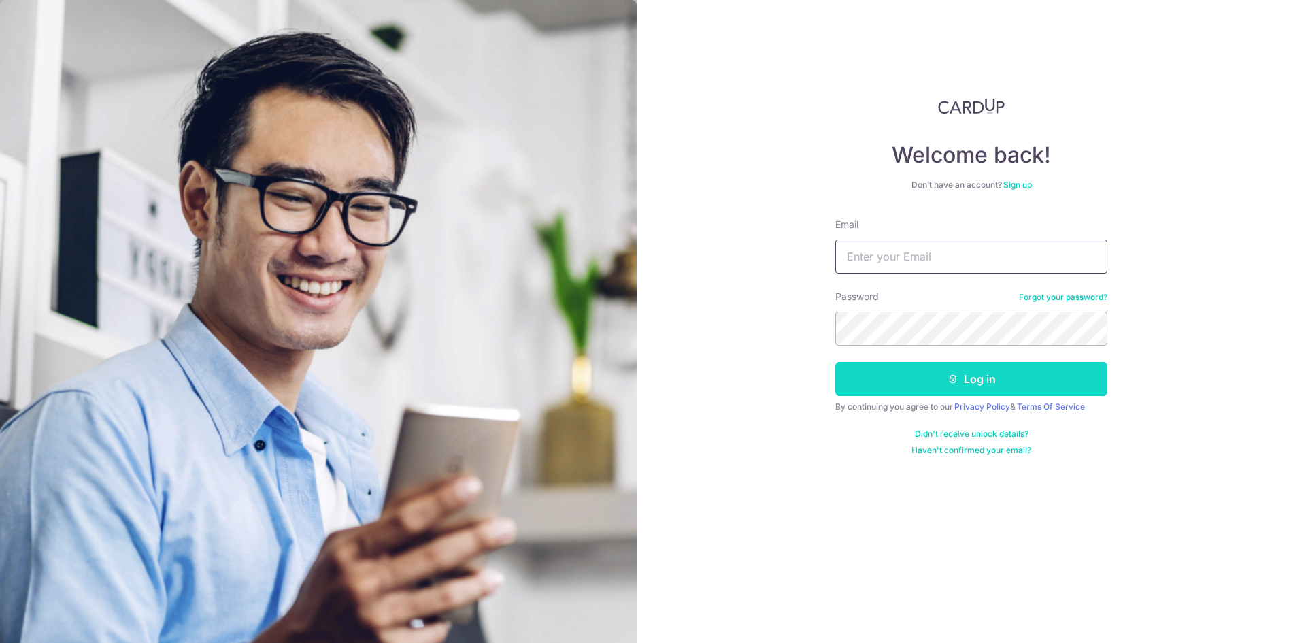
type input "BALAMURUGAN.MARUDHAI@GMAIL.COM"
click at [958, 387] on button "Log in" at bounding box center [971, 379] width 272 height 34
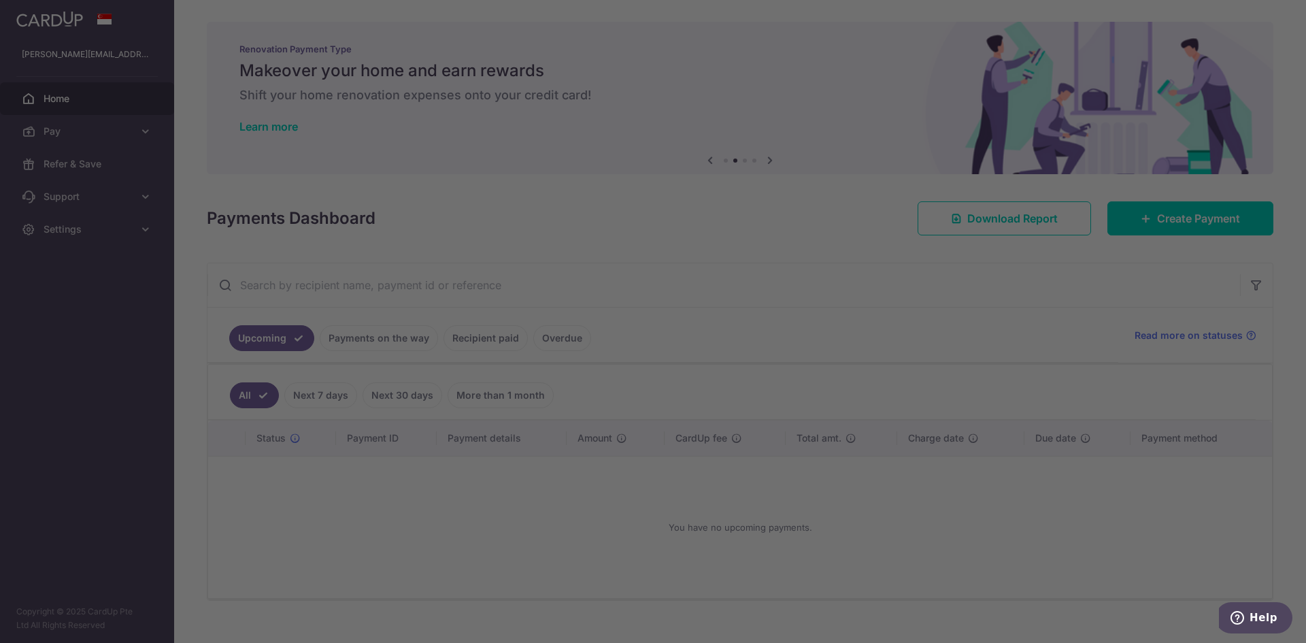
click at [924, 273] on div at bounding box center [659, 324] width 1319 height 649
click at [832, 133] on div at bounding box center [659, 324] width 1319 height 649
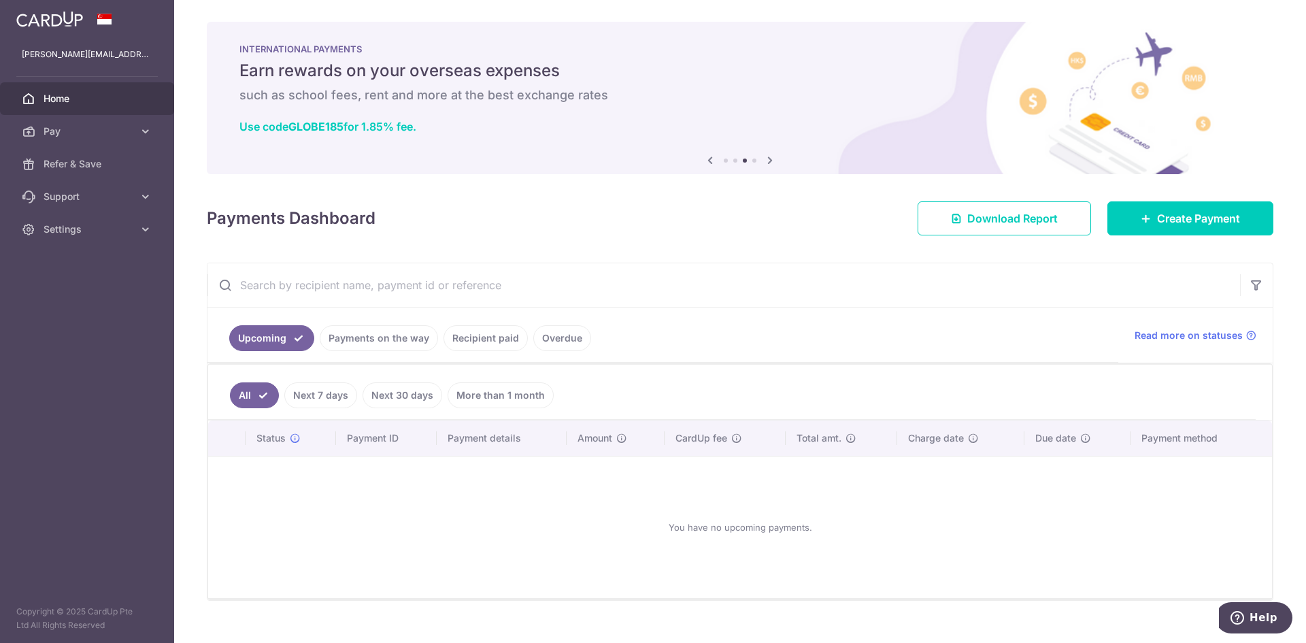
click at [390, 338] on link "Payments on the way" at bounding box center [379, 338] width 118 height 26
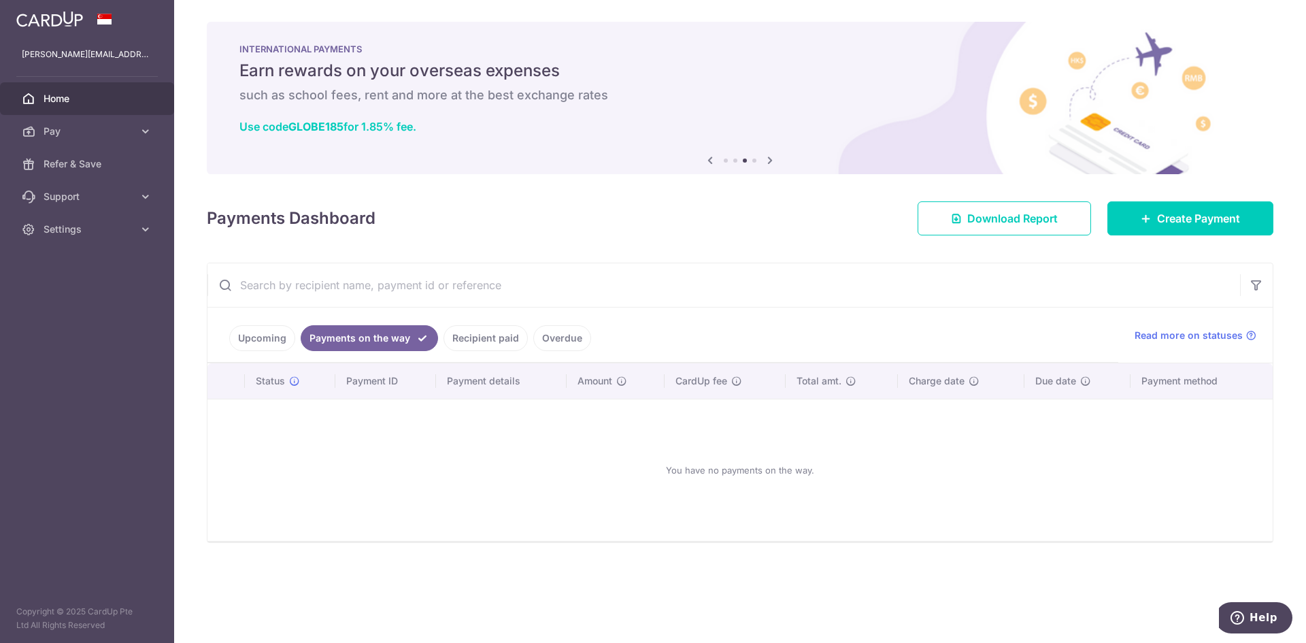
click at [479, 341] on link "Recipient paid" at bounding box center [485, 338] width 84 height 26
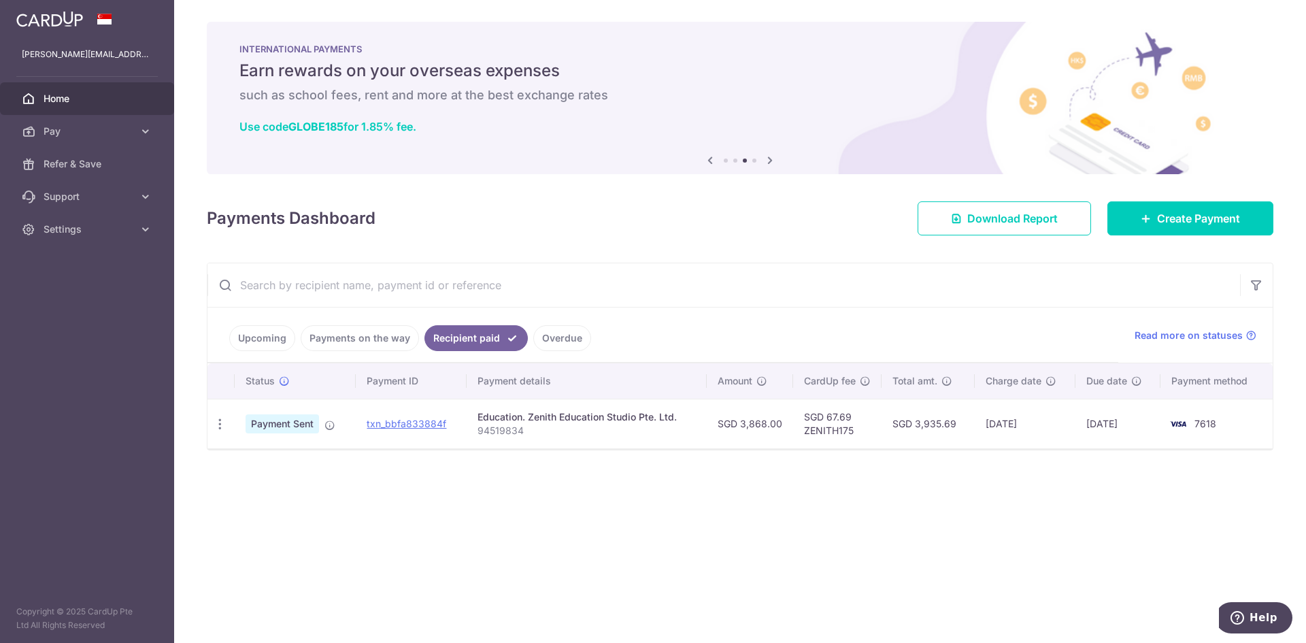
click at [294, 426] on span "Payment Sent" at bounding box center [281, 423] width 73 height 19
click at [386, 426] on link "txn_bbfa833884f" at bounding box center [407, 424] width 80 height 12
click at [424, 424] on link "txn_bbfa833884f" at bounding box center [407, 424] width 80 height 12
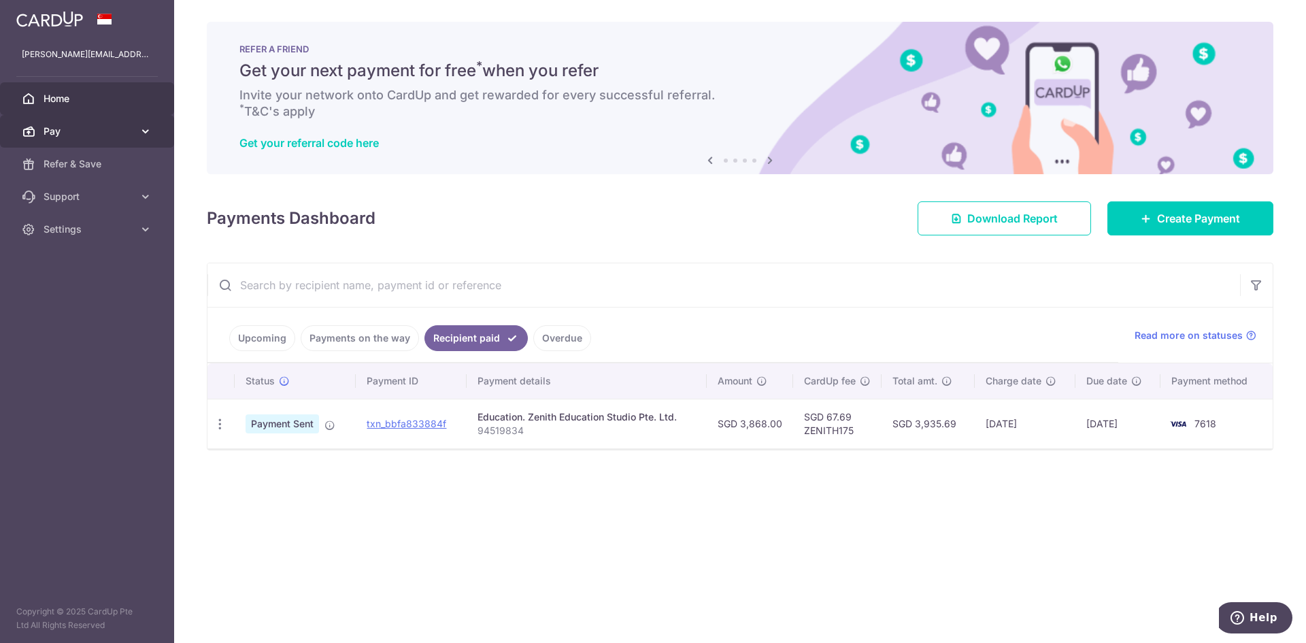
click at [141, 135] on icon at bounding box center [146, 131] width 14 height 14
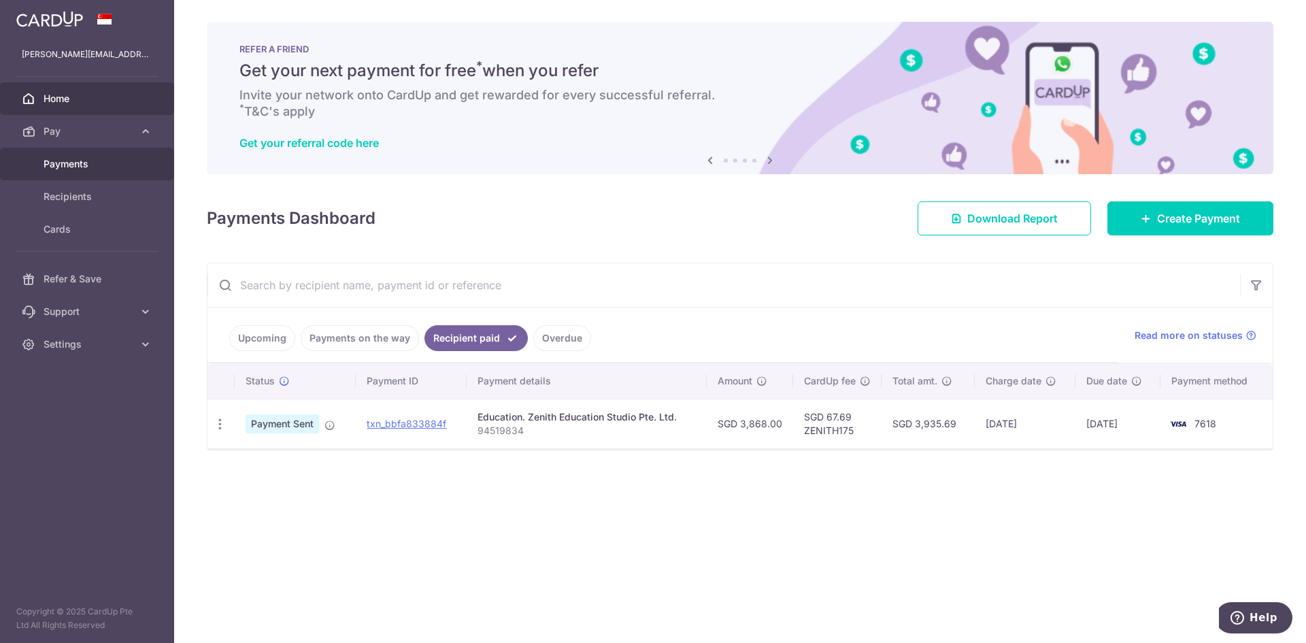
click at [48, 175] on link "Payments" at bounding box center [87, 164] width 174 height 33
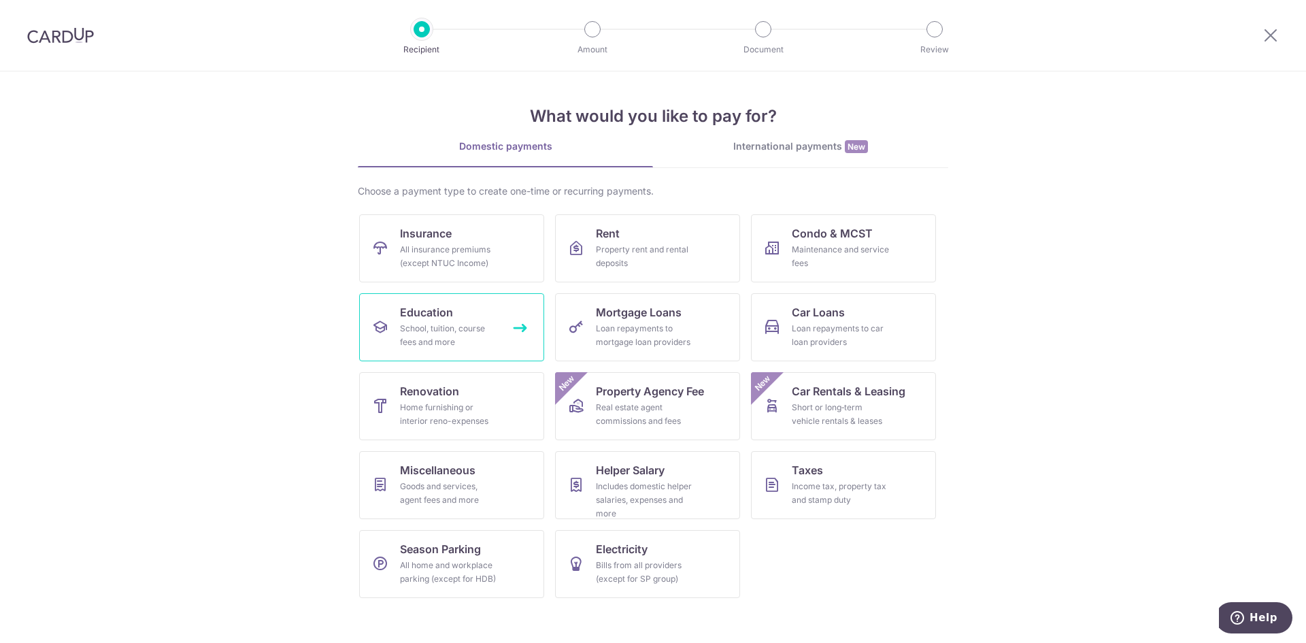
click at [460, 342] on div "School, tuition, course fees and more" at bounding box center [449, 335] width 98 height 27
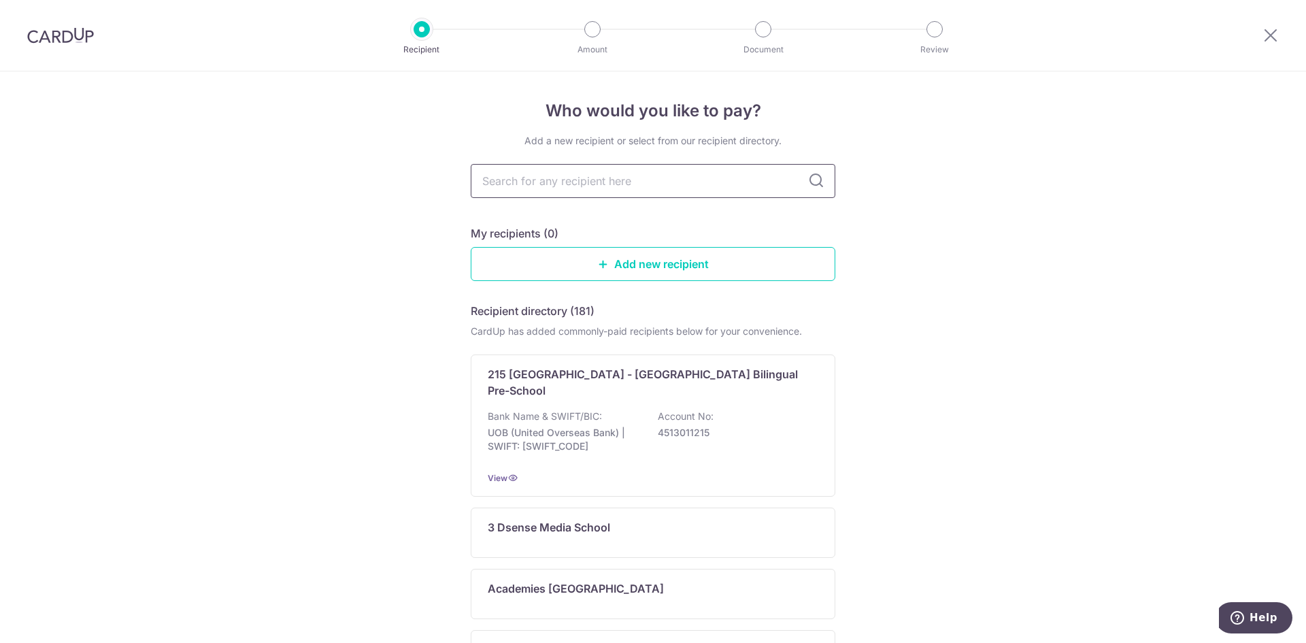
click at [656, 182] on input "text" at bounding box center [653, 181] width 365 height 34
type input "zenith"
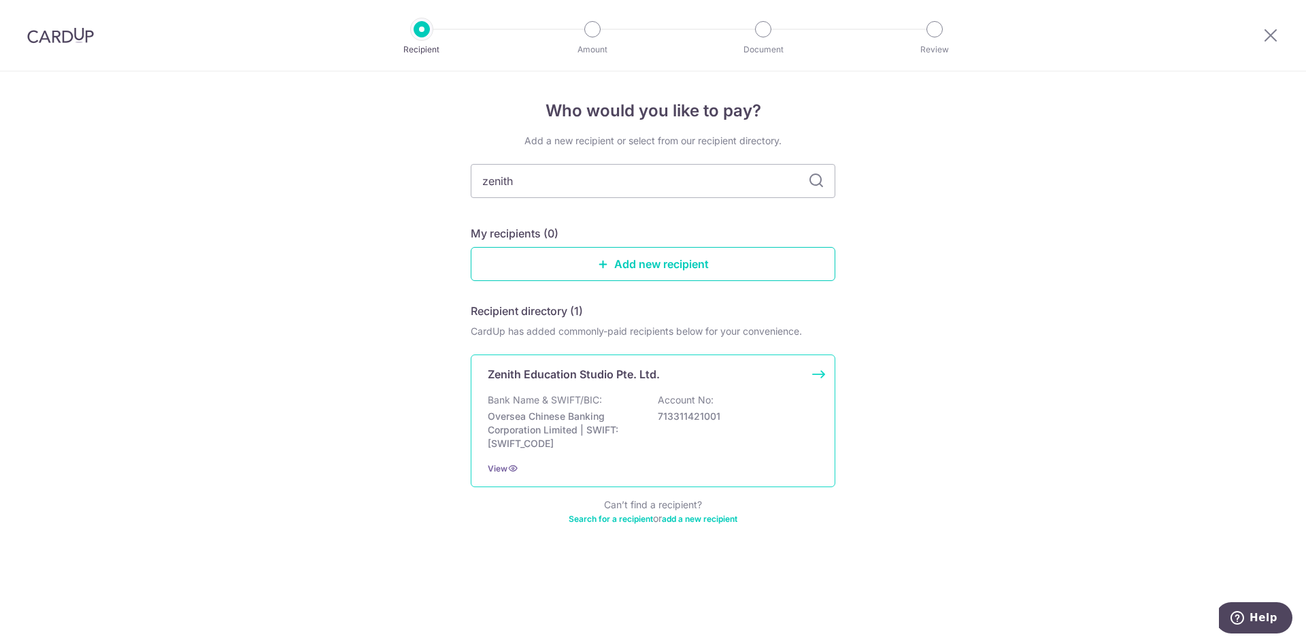
click at [648, 416] on div "Bank Name & SWIFT/BIC: Oversea Chinese Banking Corporation Limited | SWIFT: OCB…" at bounding box center [653, 421] width 331 height 57
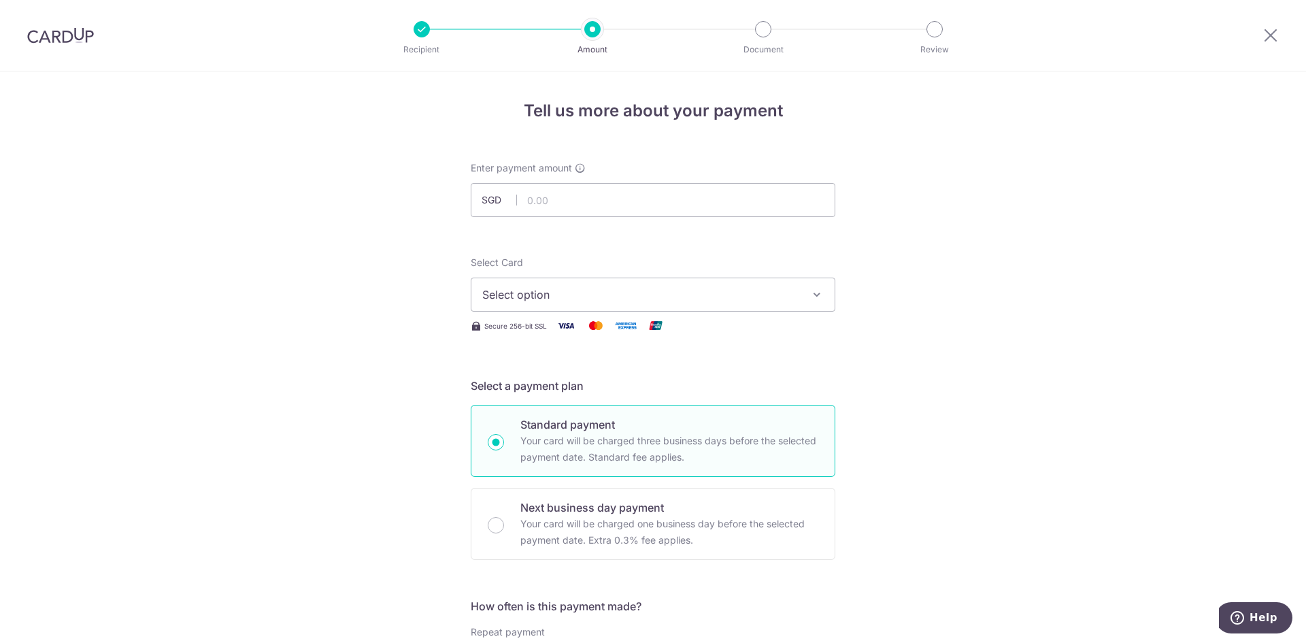
click at [567, 283] on button "Select option" at bounding box center [653, 294] width 365 height 34
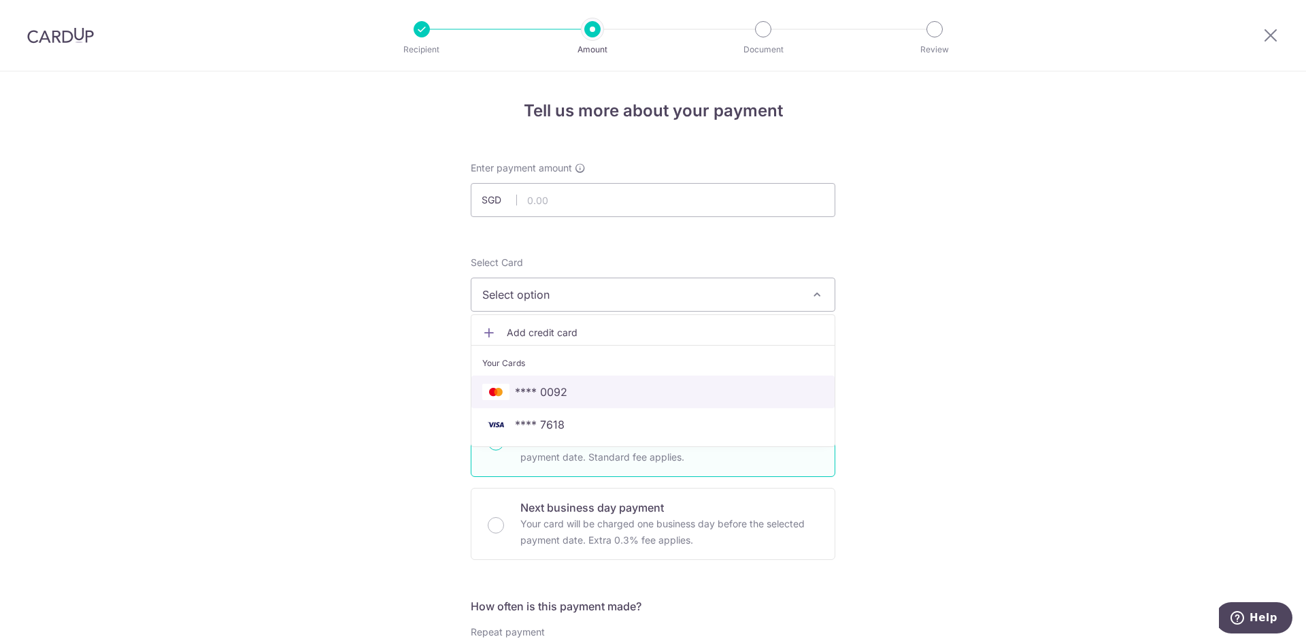
click at [560, 390] on span "**** 0092" at bounding box center [541, 392] width 52 height 16
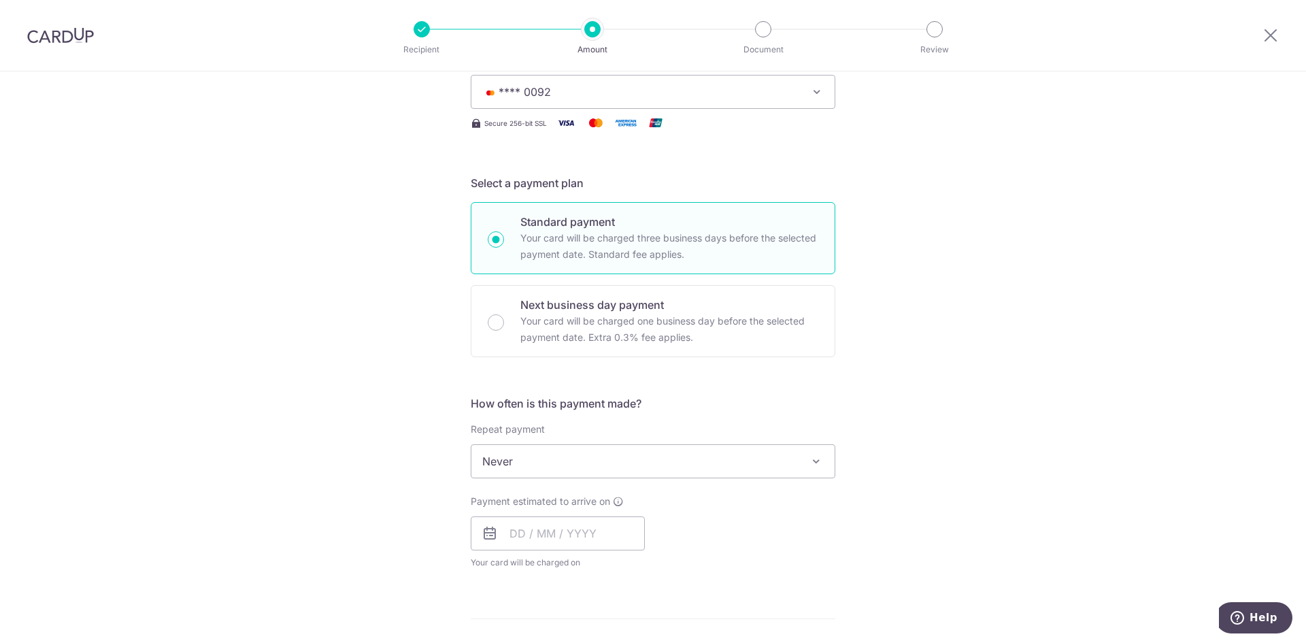
scroll to position [204, 0]
click at [677, 452] on span "Never" at bounding box center [652, 459] width 363 height 33
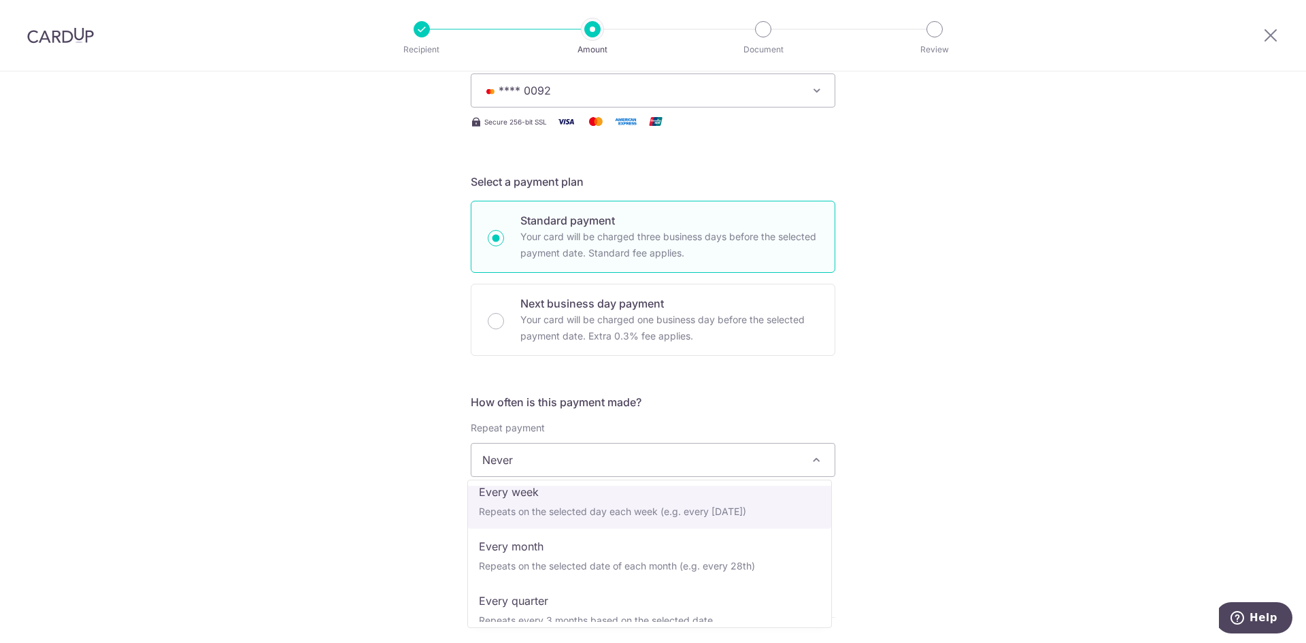
scroll to position [136, 0]
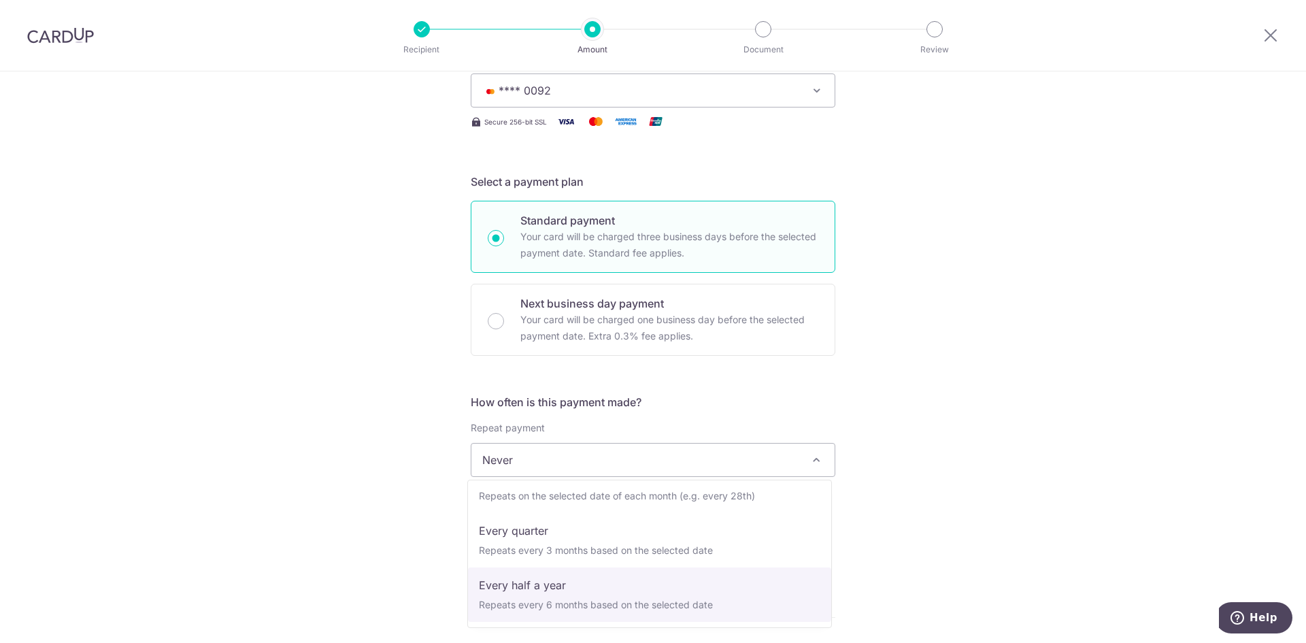
select select "5"
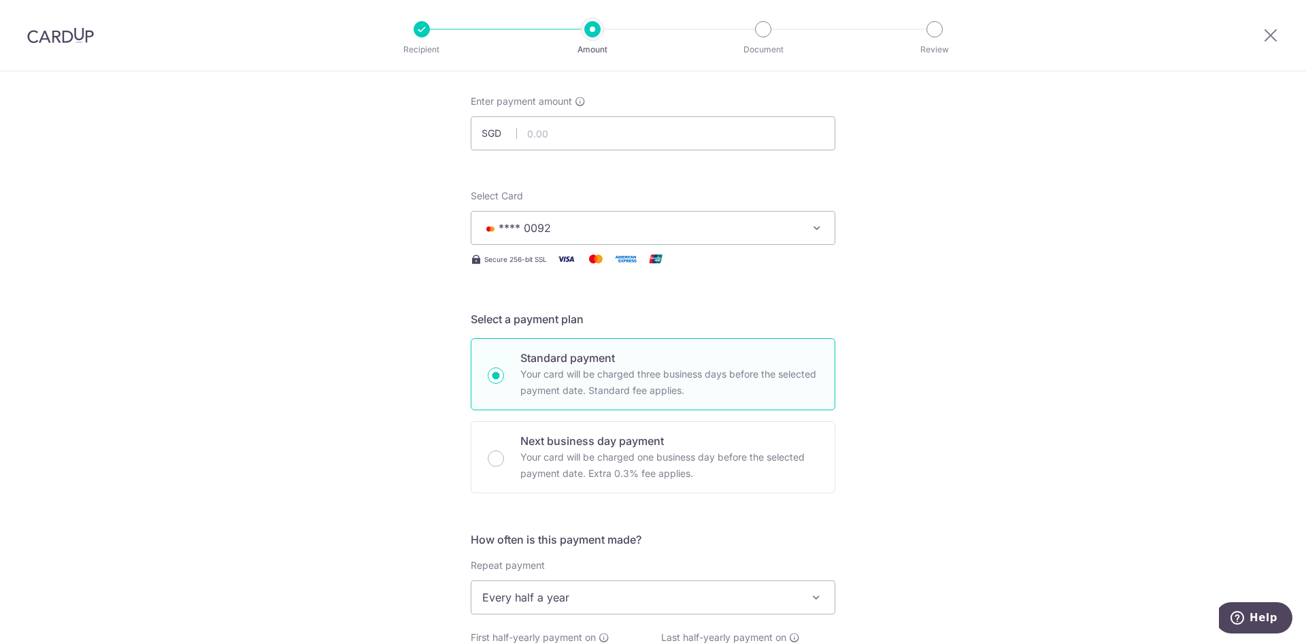
scroll to position [0, 0]
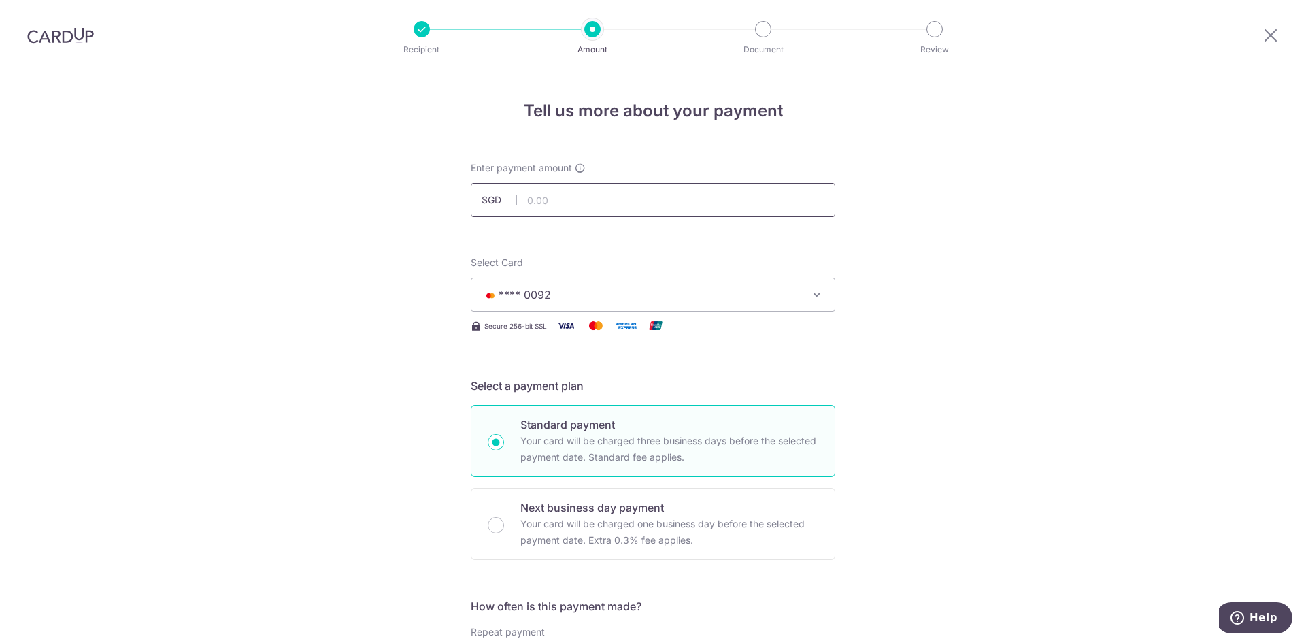
click at [545, 201] on input "text" at bounding box center [653, 200] width 365 height 34
click at [572, 212] on input "text" at bounding box center [653, 200] width 365 height 34
click at [607, 195] on input "text" at bounding box center [653, 200] width 365 height 34
type input "3,924.00"
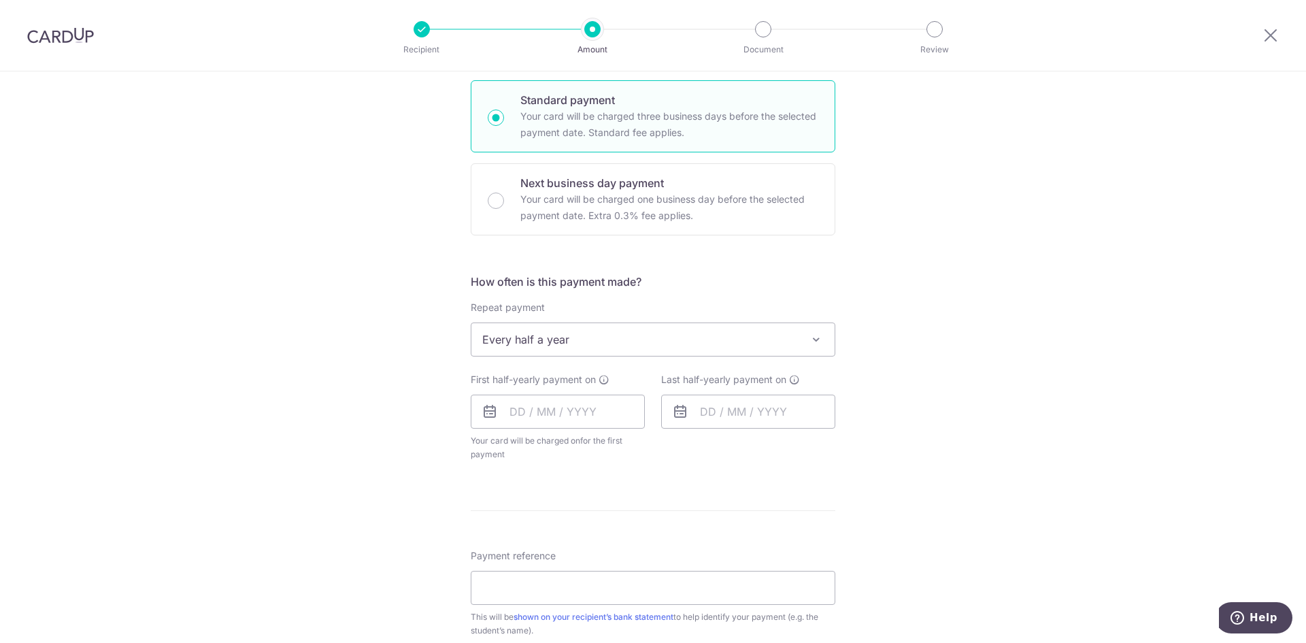
scroll to position [340, 0]
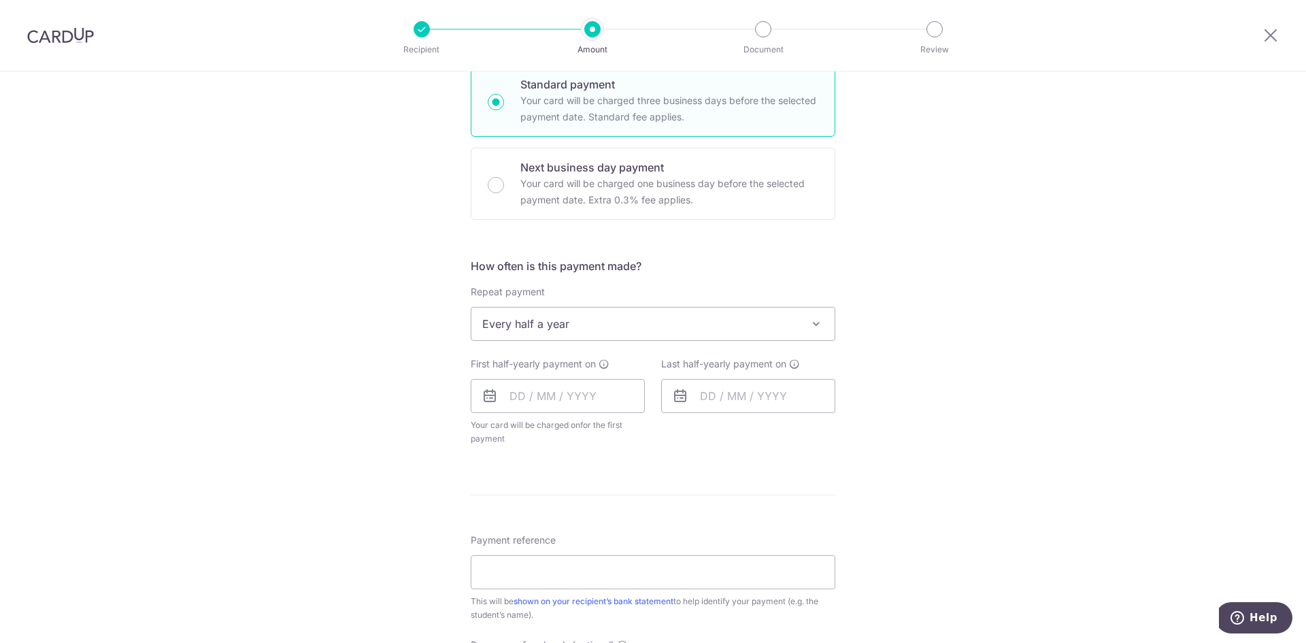
click at [638, 318] on span "Every half a year" at bounding box center [652, 323] width 363 height 33
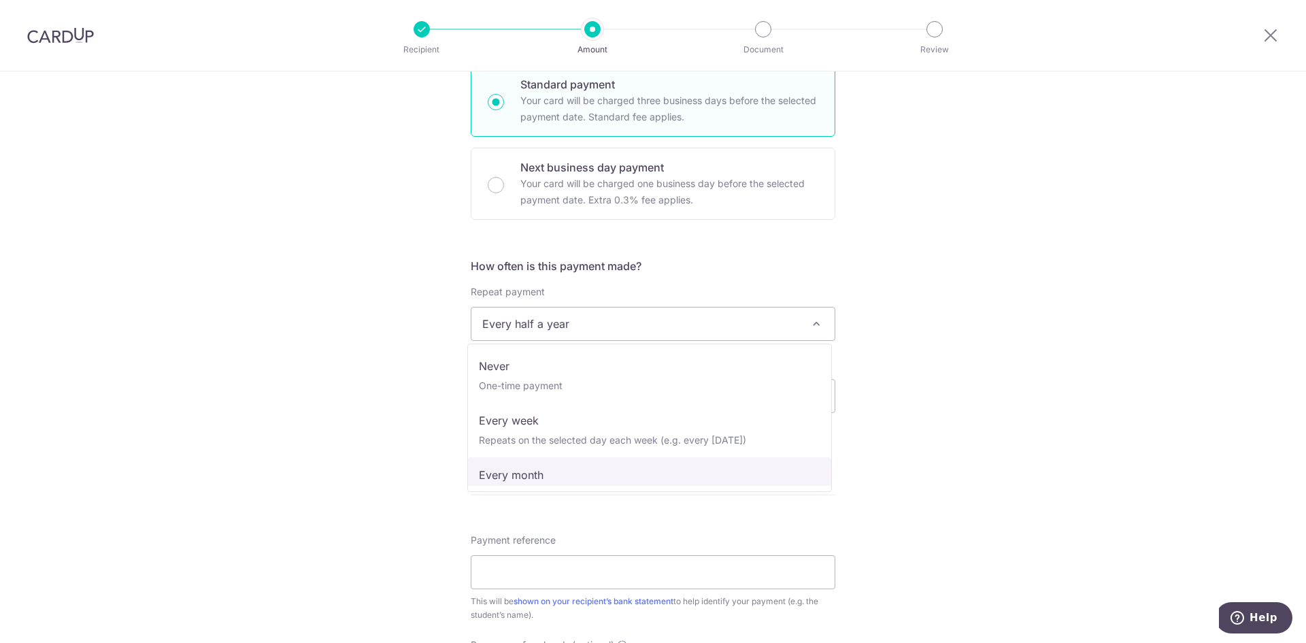
scroll to position [0, 0]
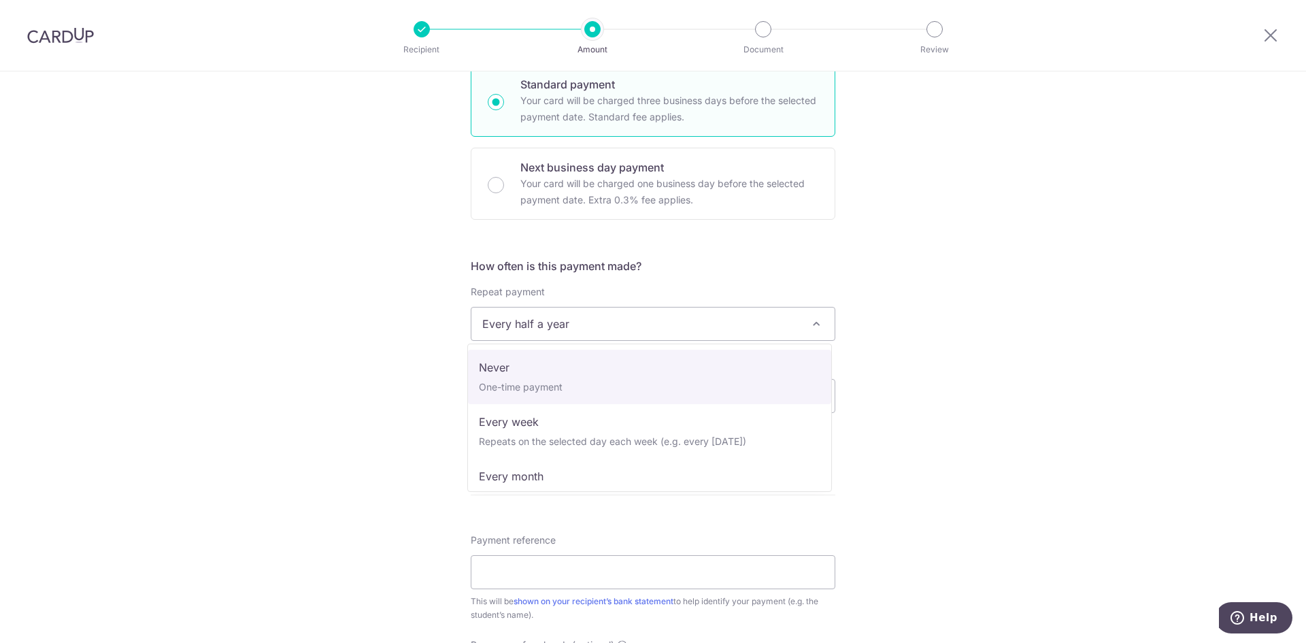
select select "1"
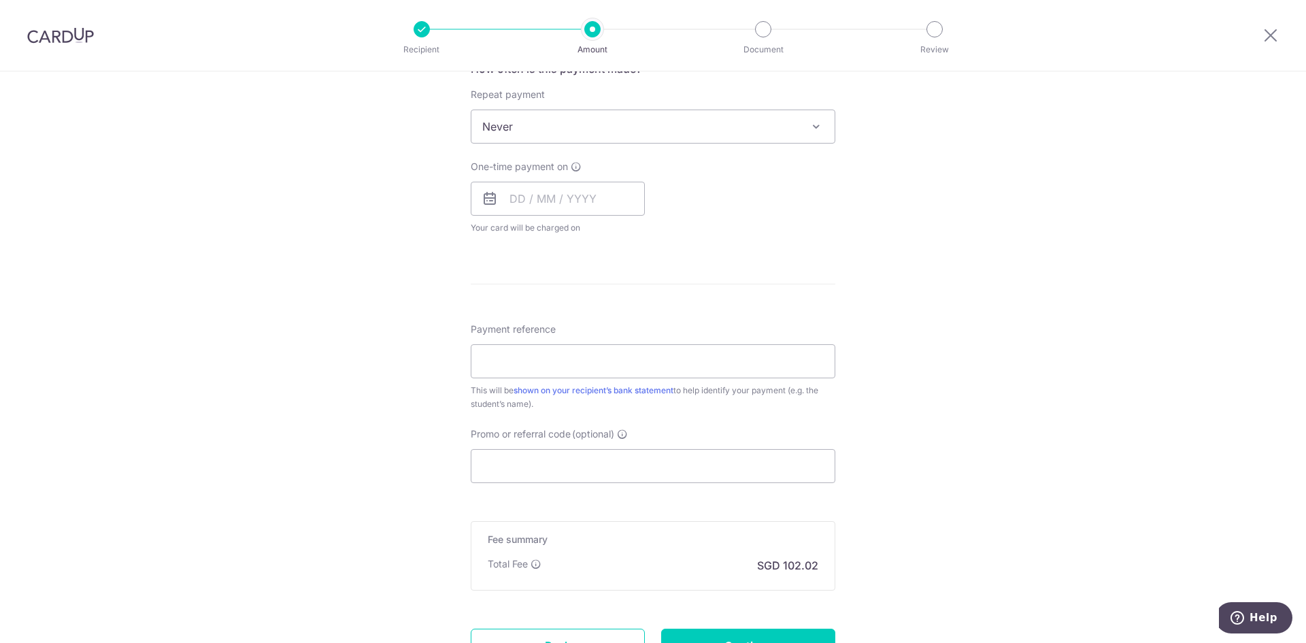
scroll to position [612, 0]
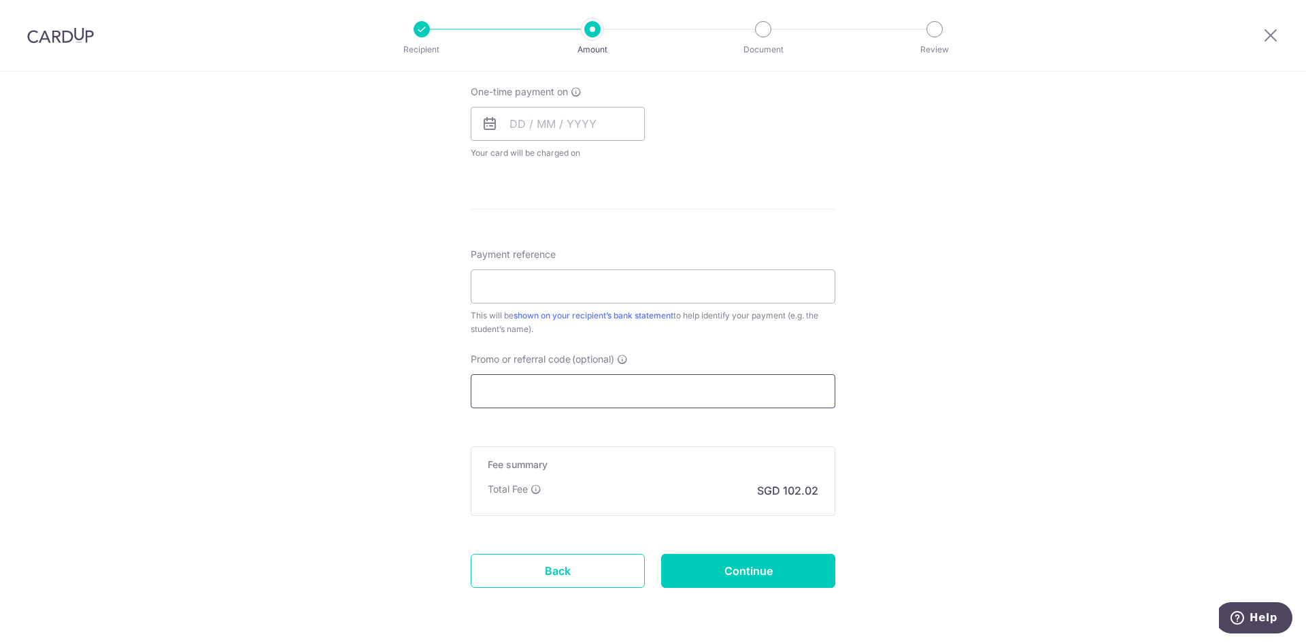
drag, startPoint x: 650, startPoint y: 394, endPoint x: 573, endPoint y: 401, distance: 77.8
click at [573, 401] on input "Promo or referral code (optional)" at bounding box center [653, 391] width 365 height 34
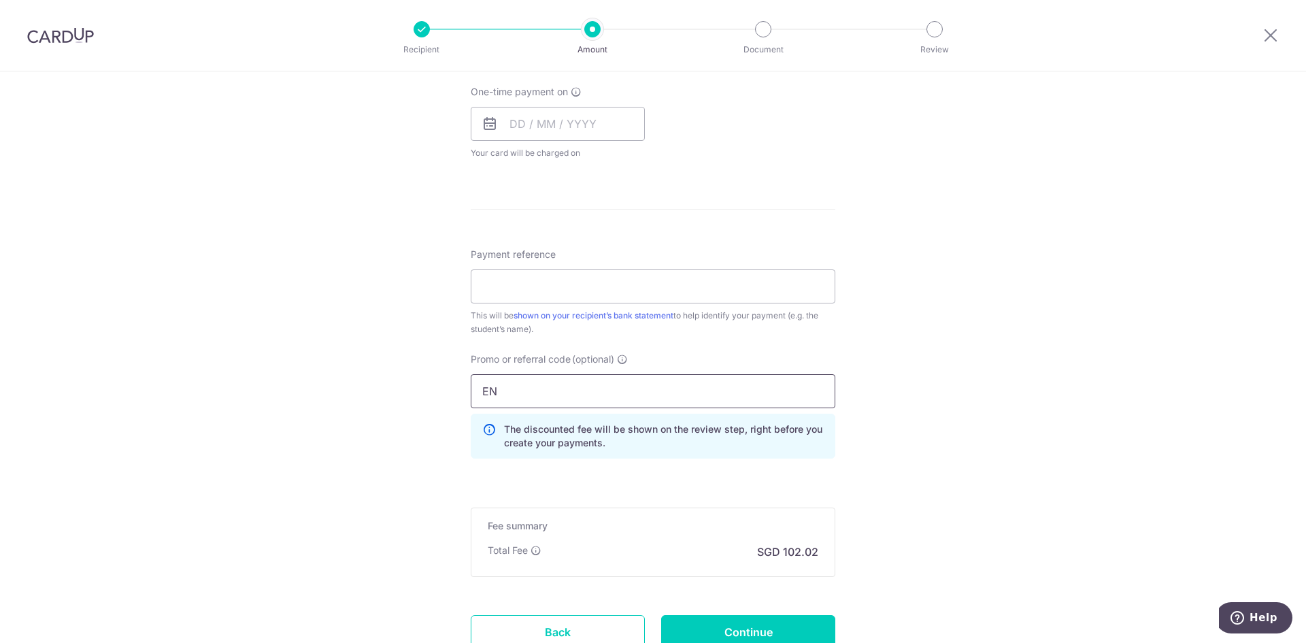
type input "E"
type input "ZENITH175"
click at [935, 373] on div "Tell us more about your payment Enter payment amount SGD 3,924.00 3924.00 Selec…" at bounding box center [653, 104] width 1306 height 1291
click at [560, 299] on input "Payment reference" at bounding box center [653, 286] width 365 height 34
type input "[PERSON_NAME]"
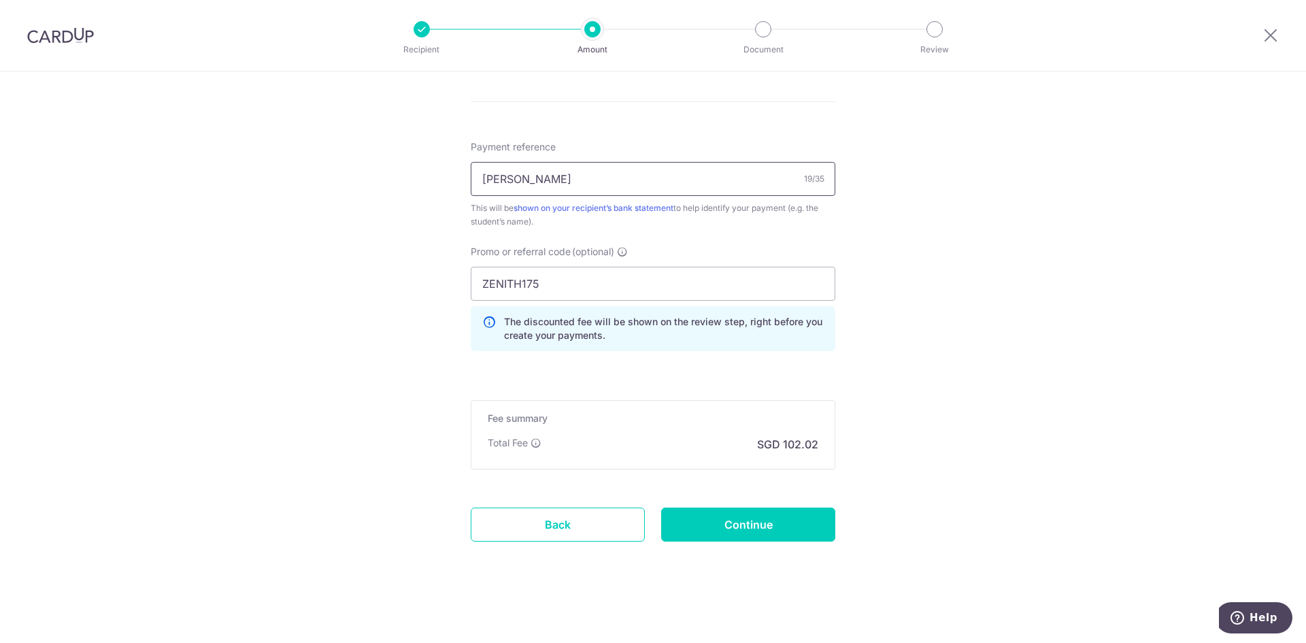
scroll to position [720, 0]
click at [762, 530] on input "Continue" at bounding box center [748, 524] width 174 height 34
type input "Create Schedule"
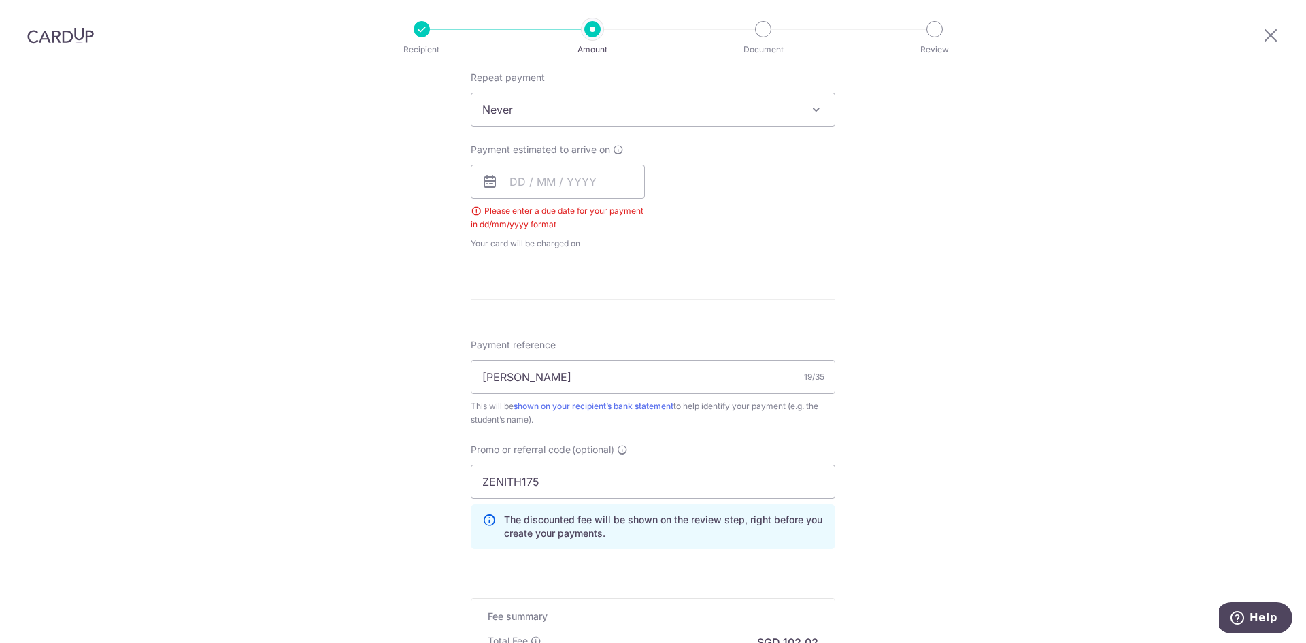
scroll to position [483, 0]
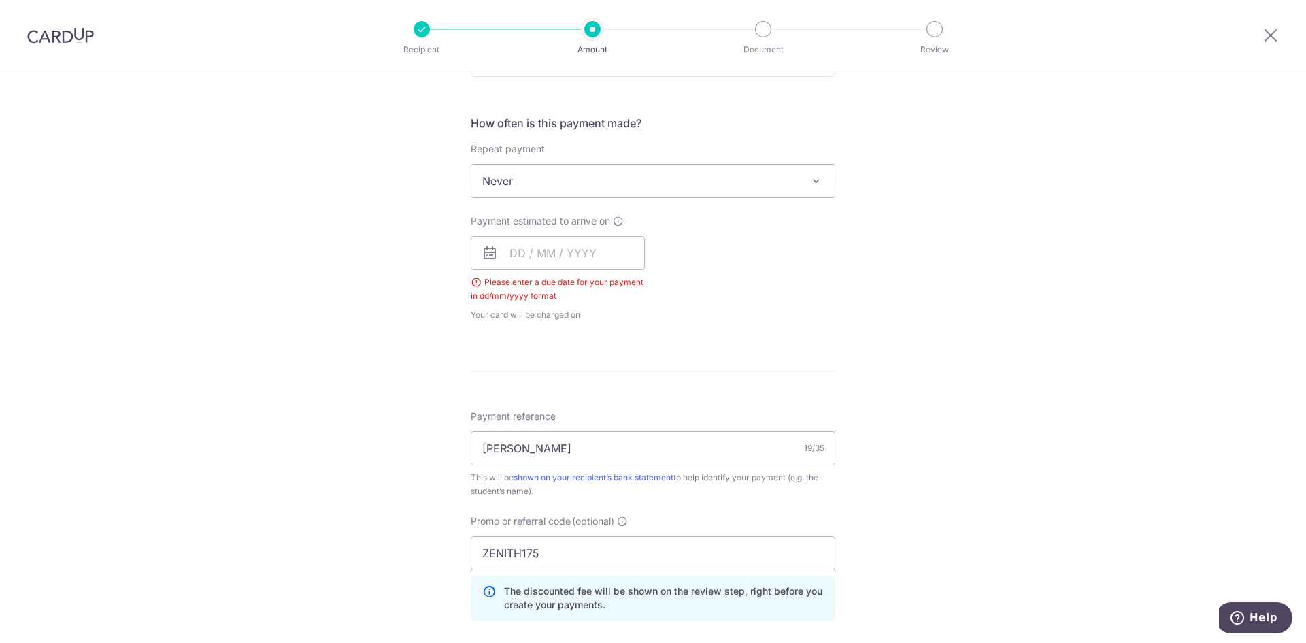
click at [487, 255] on icon at bounding box center [489, 253] width 16 height 16
click at [535, 250] on input "text" at bounding box center [558, 253] width 174 height 34
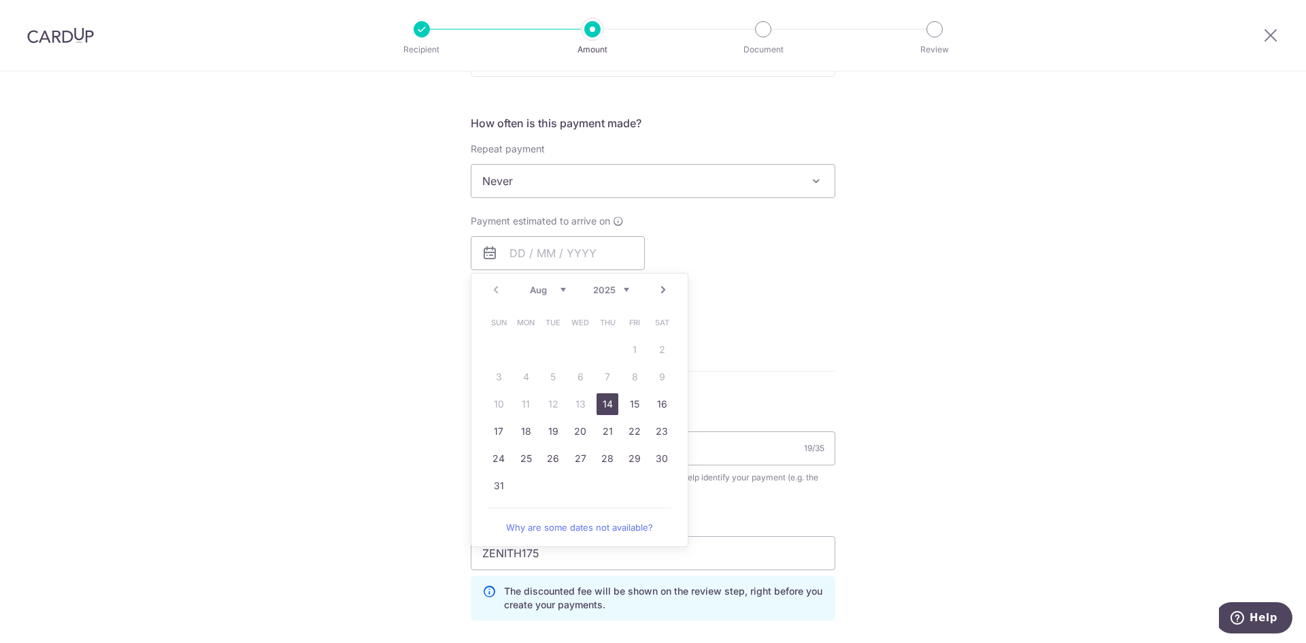
drag, startPoint x: 605, startPoint y: 403, endPoint x: 859, endPoint y: 314, distance: 268.6
click at [605, 403] on link "14" at bounding box center [607, 404] width 22 height 22
type input "14/08/2025"
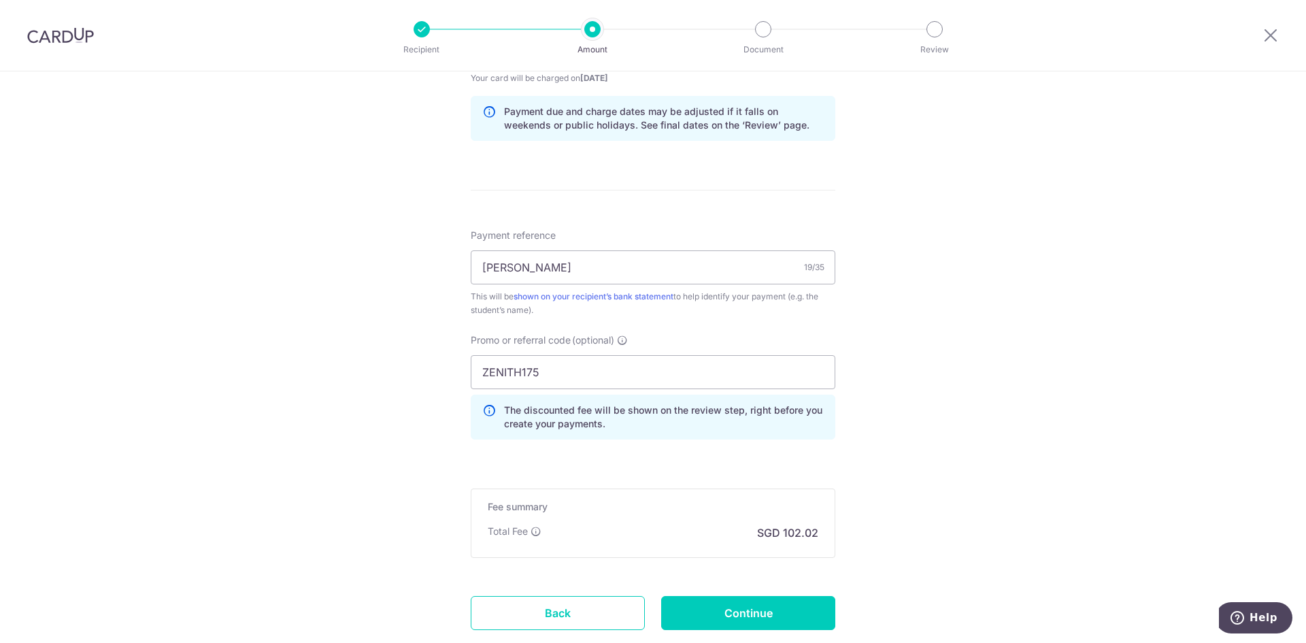
scroll to position [755, 0]
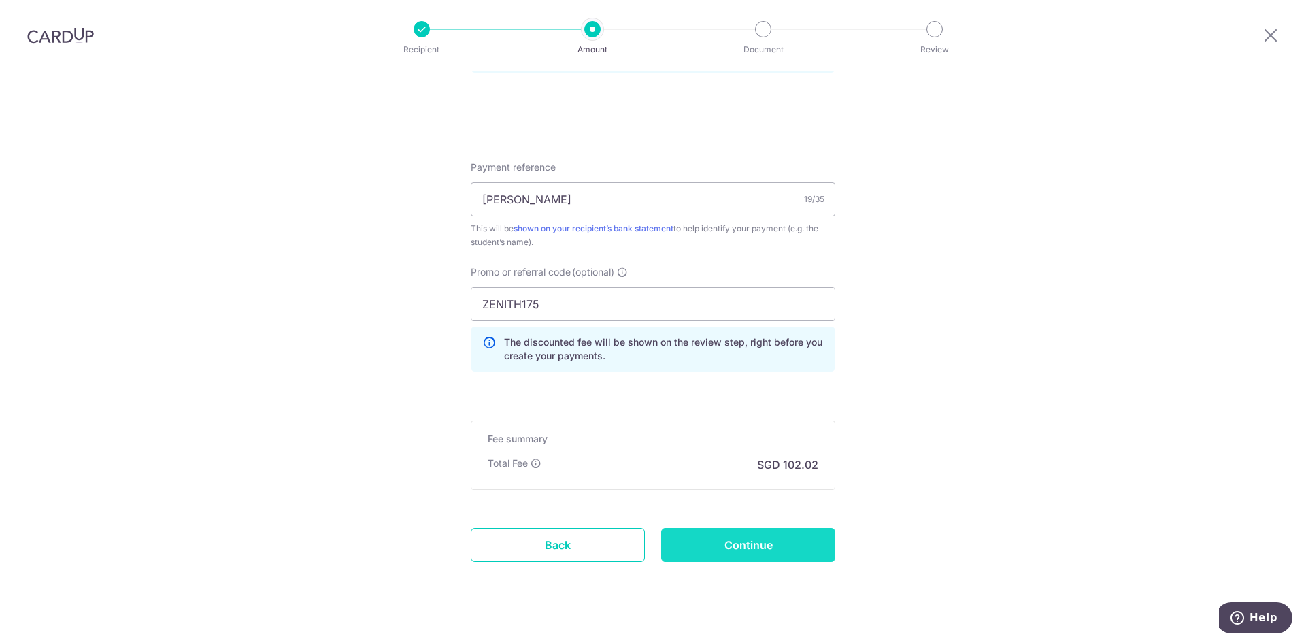
click at [764, 545] on input "Continue" at bounding box center [748, 545] width 174 height 34
type input "Create Schedule"
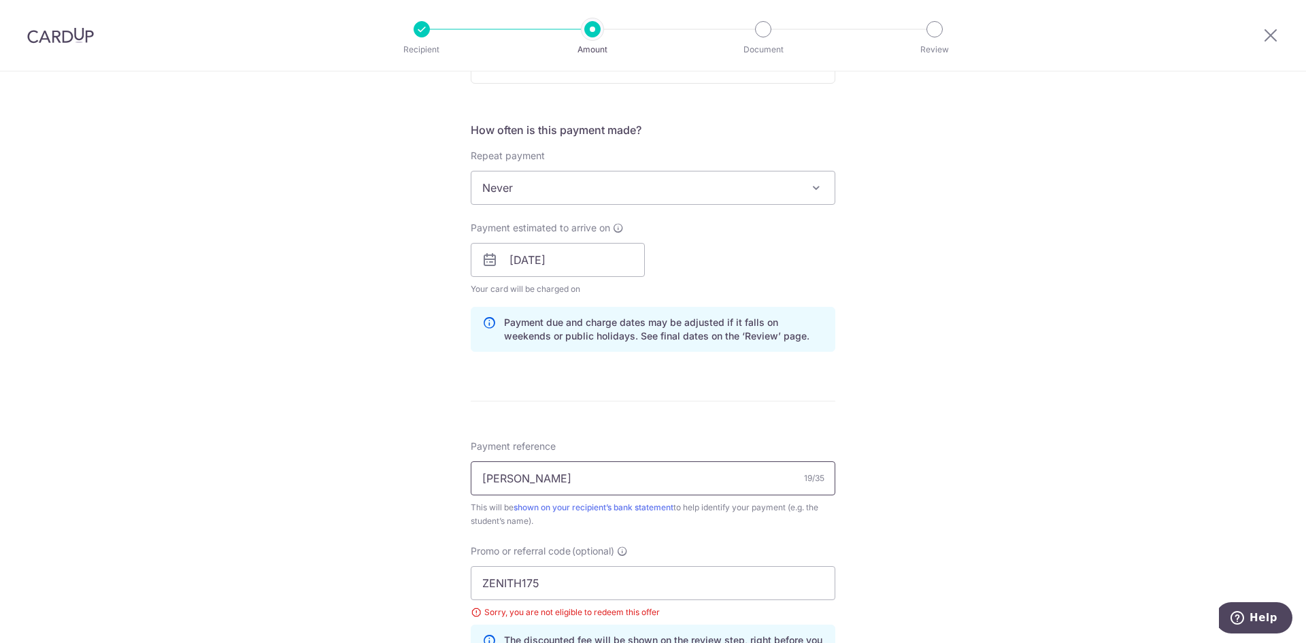
scroll to position [680, 0]
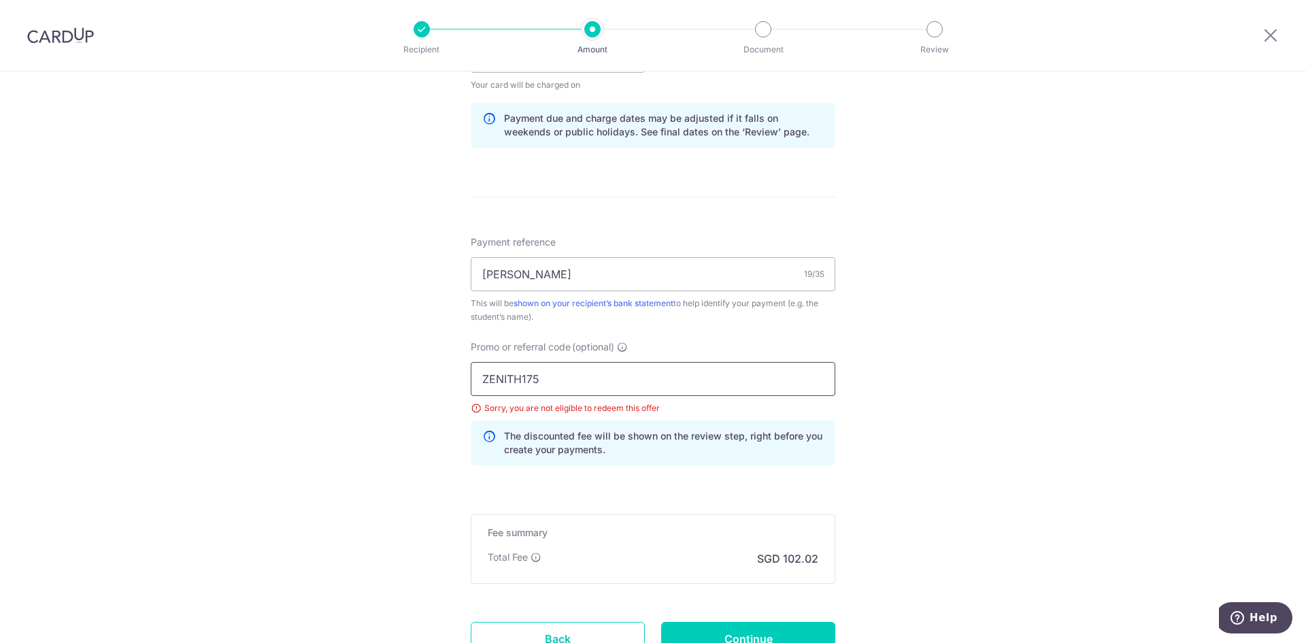
drag, startPoint x: 560, startPoint y: 382, endPoint x: 451, endPoint y: 382, distance: 109.5
click at [451, 382] on div "Tell us more about your payment Enter payment amount SGD 3,924.00 3924.00 Selec…" at bounding box center [653, 74] width 1306 height 1366
paste input "RENO25ONE"
type input "RENO25ONE"
click at [1032, 369] on div "Tell us more about your payment Enter payment amount SGD 3,924.00 3924.00 Selec…" at bounding box center [653, 74] width 1306 height 1366
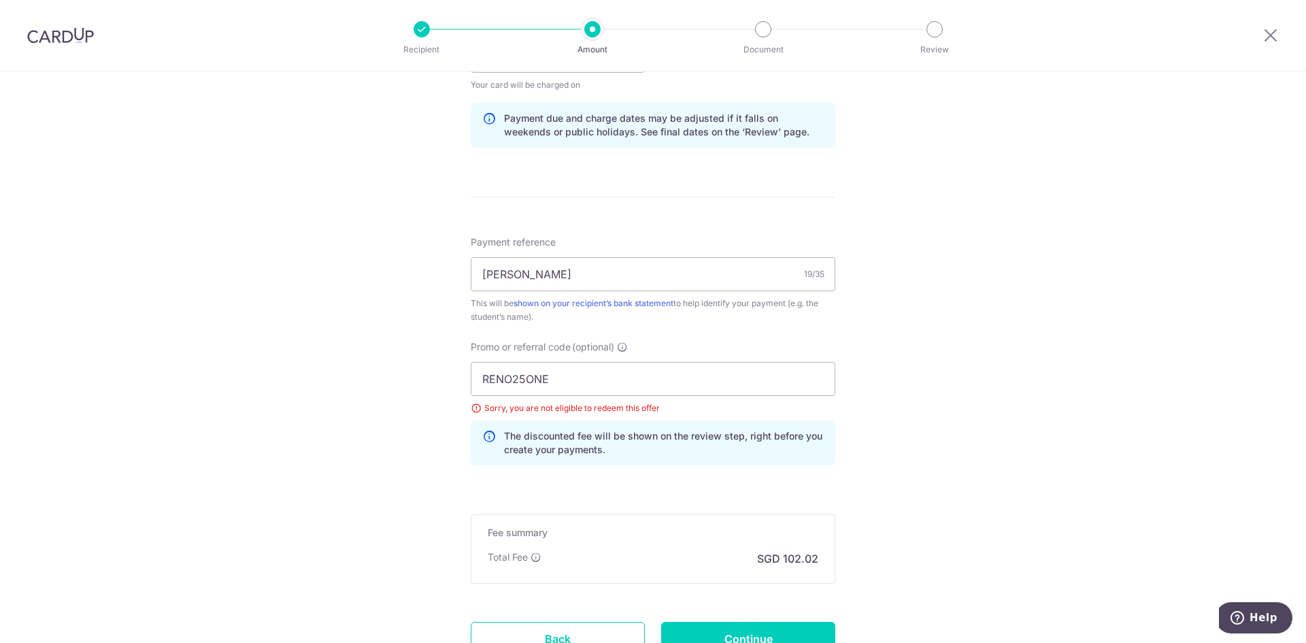
click at [586, 535] on h5 "Fee summary" at bounding box center [653, 533] width 331 height 14
click at [628, 432] on p "The discounted fee will be shown on the review step, right before you create yo…" at bounding box center [664, 442] width 320 height 27
click at [634, 388] on input "RENO25ONE" at bounding box center [653, 379] width 365 height 34
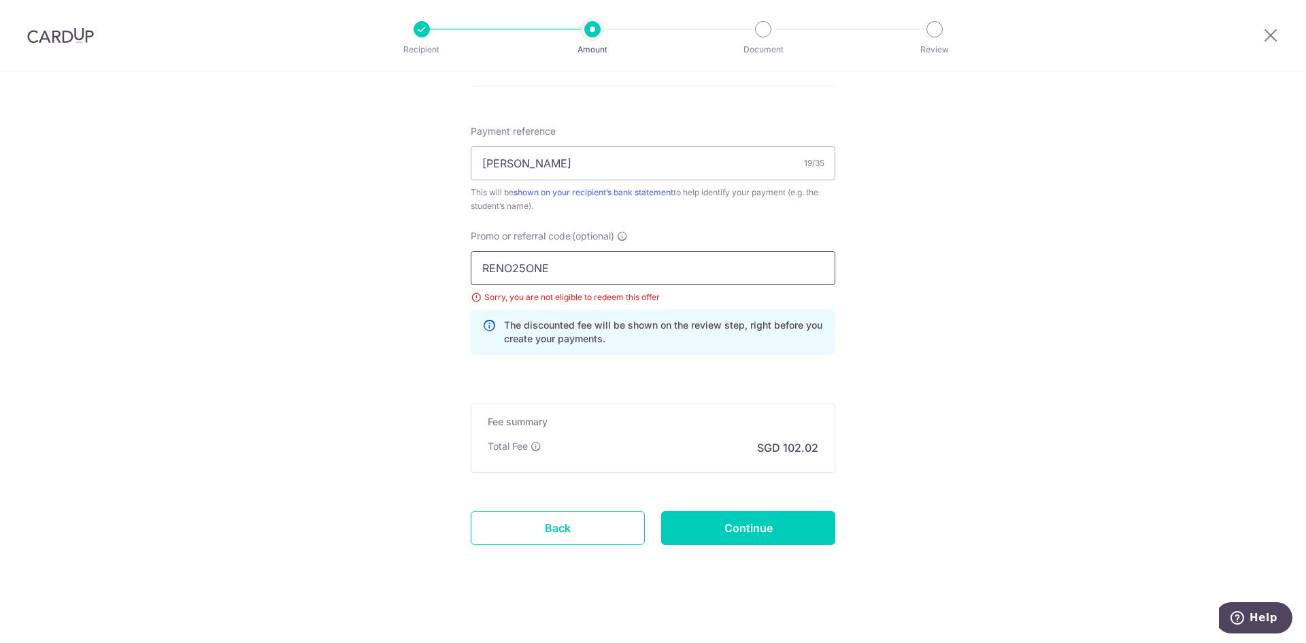
scroll to position [795, 0]
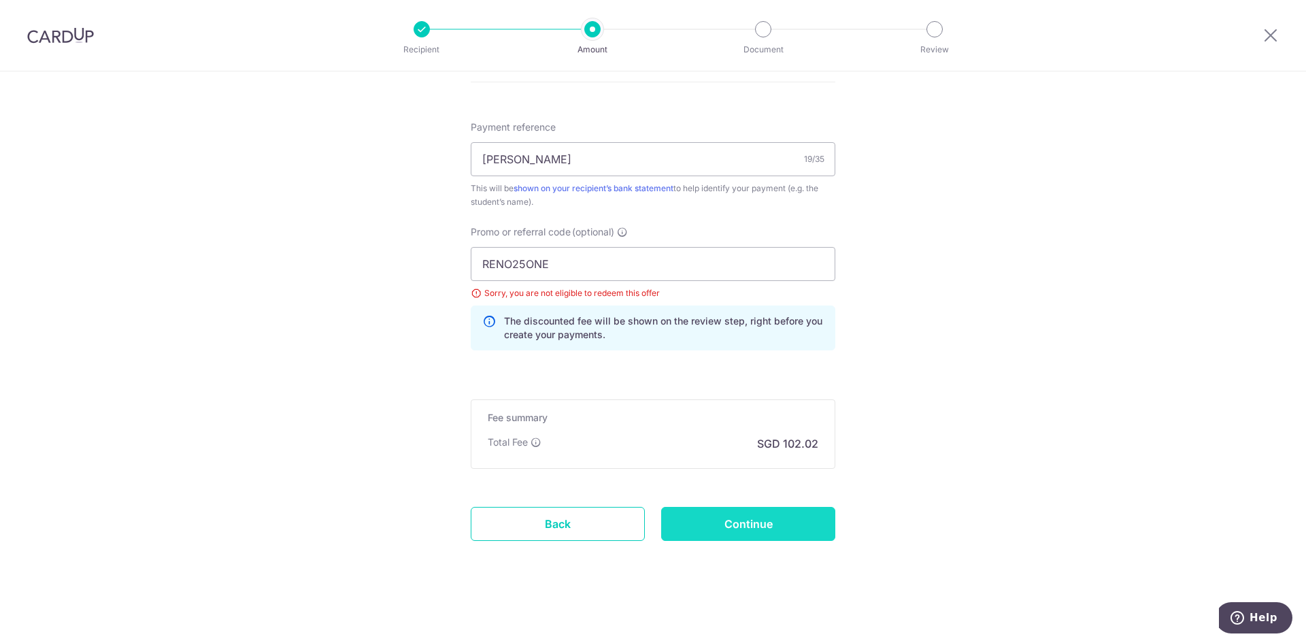
click at [770, 525] on input "Continue" at bounding box center [748, 524] width 174 height 34
type input "Update Schedule"
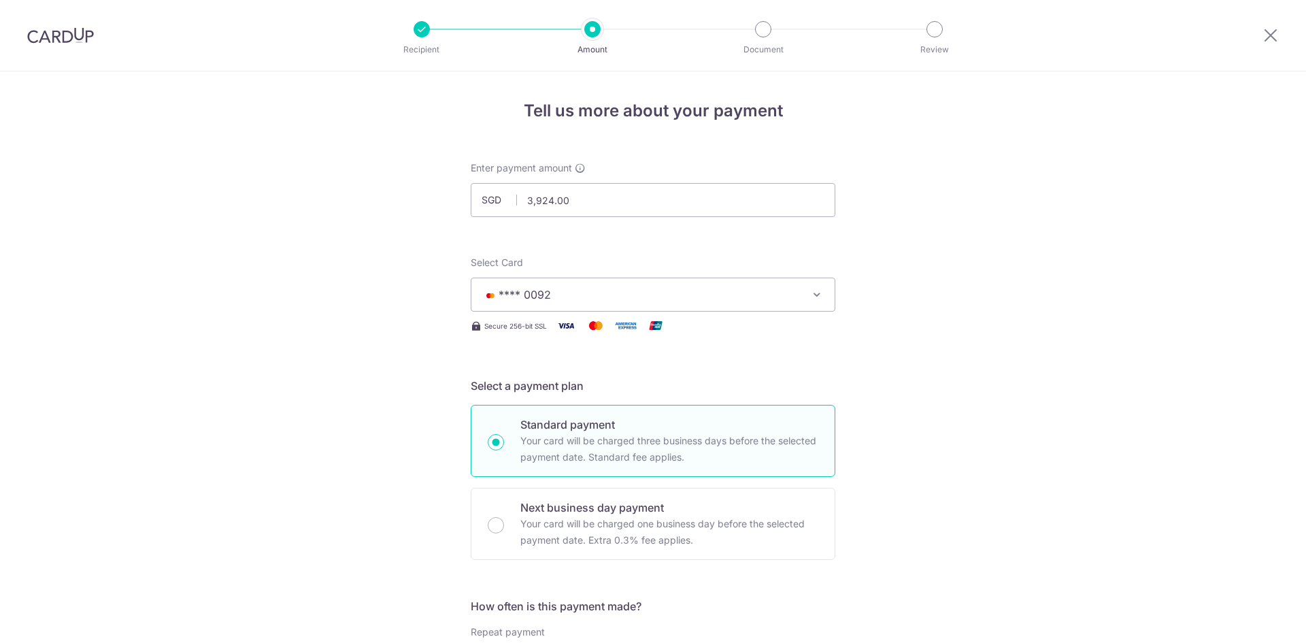
scroll to position [795, 0]
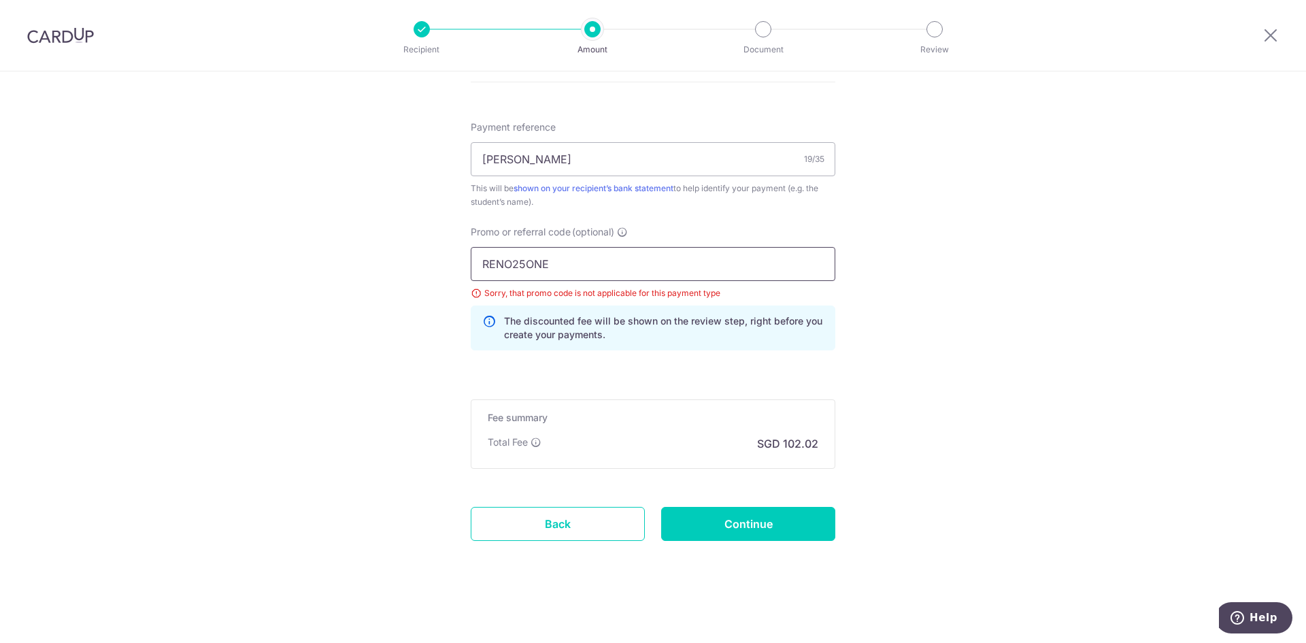
drag, startPoint x: 386, startPoint y: 274, endPoint x: 379, endPoint y: 274, distance: 7.5
paste input "3HOME25R"
type input "3HOME25R"
click at [724, 526] on input "Continue" at bounding box center [748, 524] width 174 height 34
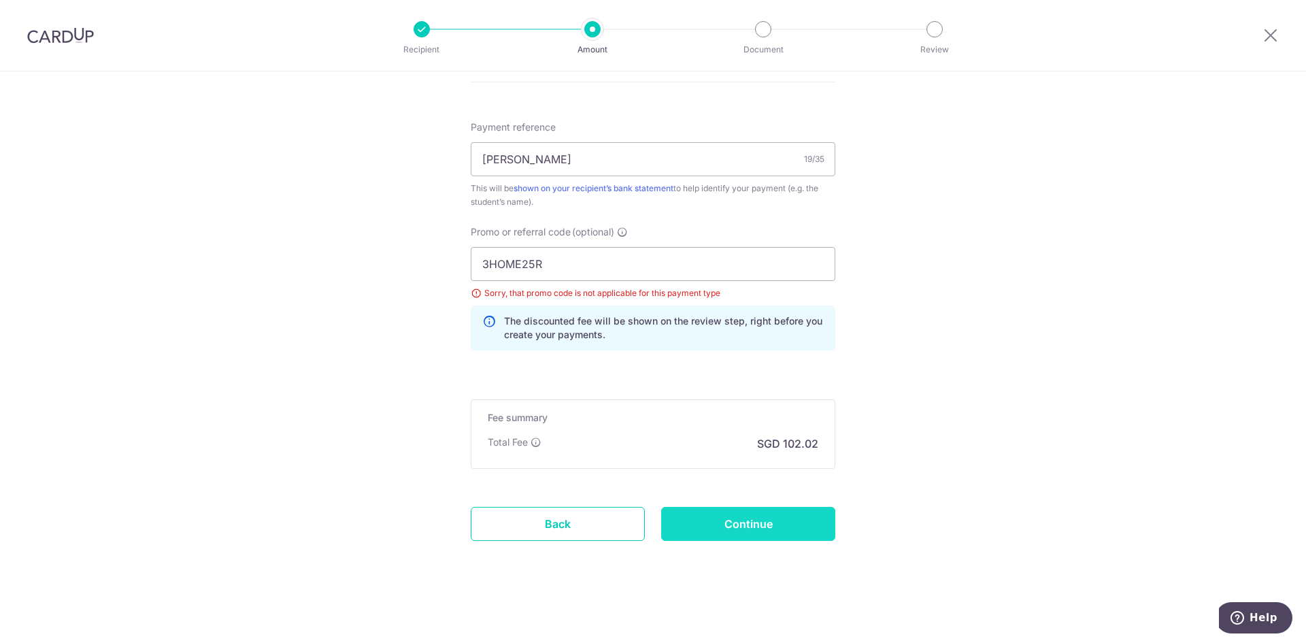
type input "Update Schedule"
